Goal: Task Accomplishment & Management: Manage account settings

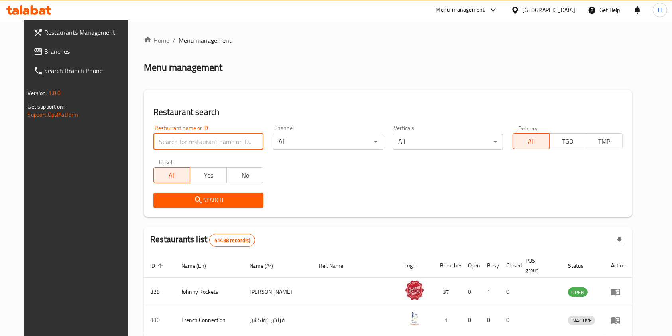
click at [193, 138] on input "search" at bounding box center [208, 142] width 110 height 16
type input "kneaded"
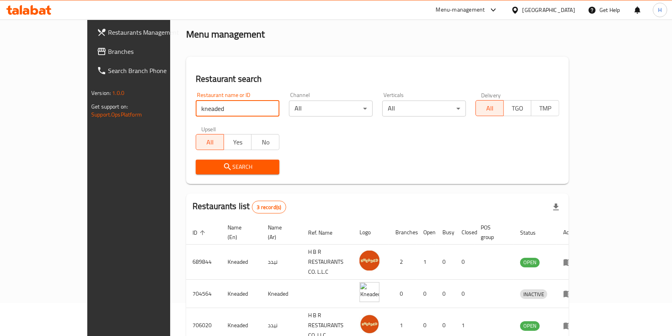
scroll to position [60, 0]
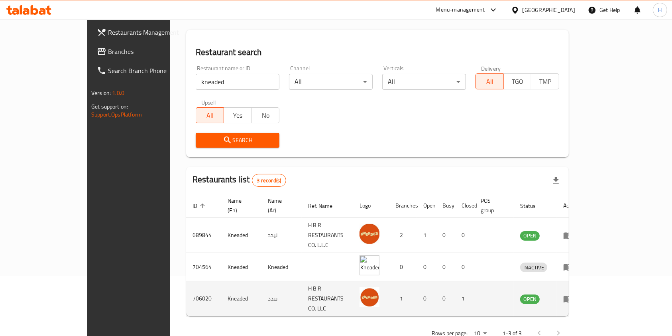
click at [573, 294] on icon "enhanced table" at bounding box center [568, 299] width 10 height 10
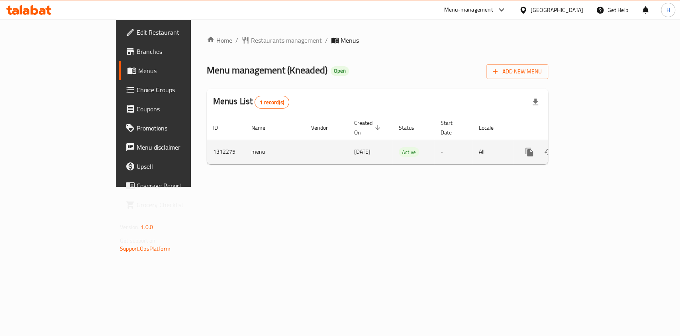
click at [597, 148] on div "enhanced table" at bounding box center [558, 151] width 77 height 19
click at [592, 147] on icon "enhanced table" at bounding box center [587, 152] width 10 height 10
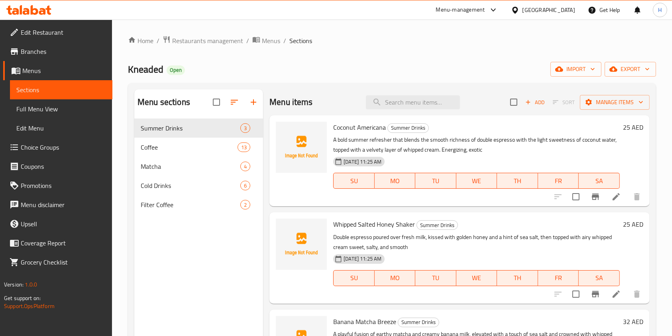
click at [54, 36] on span "Edit Restaurant" at bounding box center [63, 33] width 85 height 10
